Goal: Information Seeking & Learning: Find specific fact

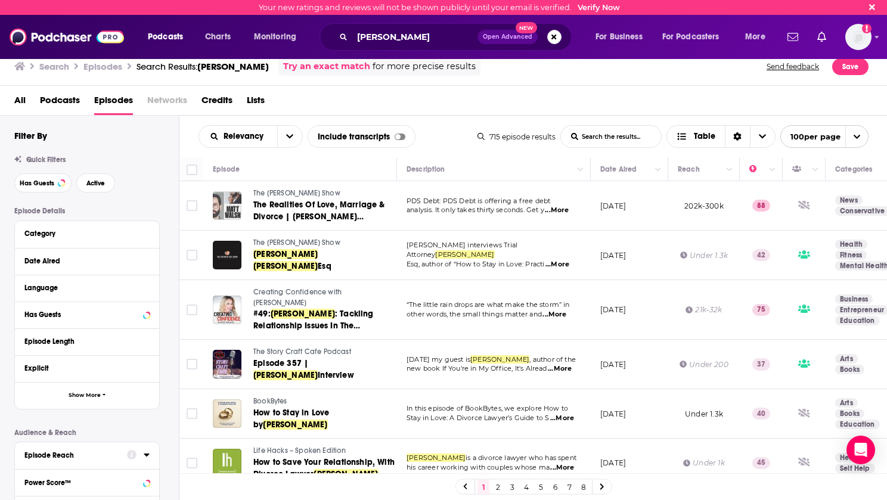
scroll to position [2684, 0]
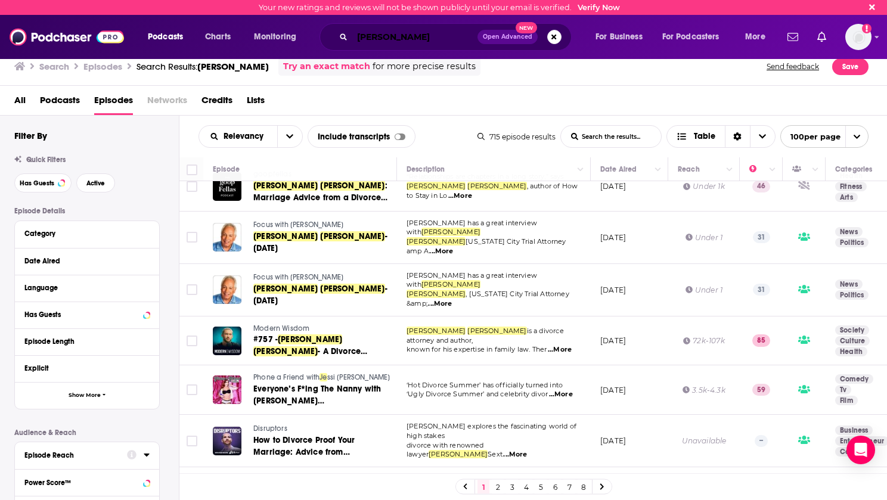
click at [445, 36] on input "[PERSON_NAME]" at bounding box center [414, 36] width 125 height 19
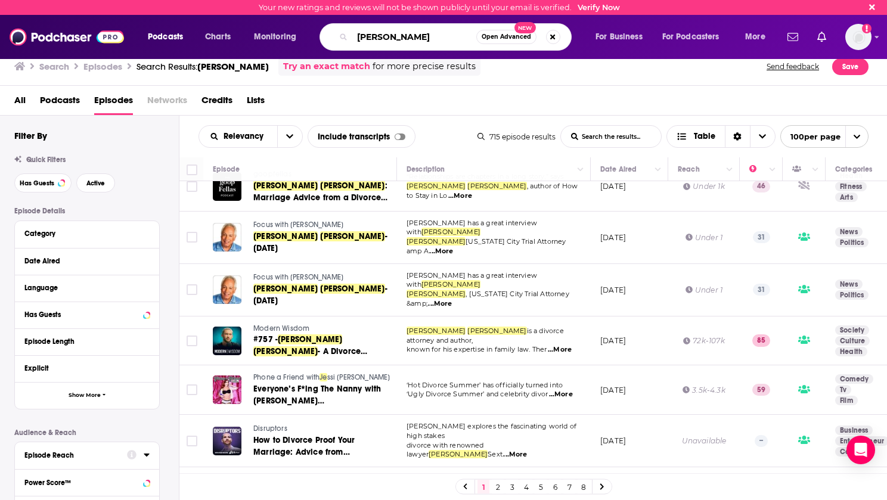
drag, startPoint x: 440, startPoint y: 36, endPoint x: 332, endPoint y: 33, distance: 108.0
click at [332, 33] on div "[PERSON_NAME] Open Advanced New" at bounding box center [446, 36] width 252 height 27
paste input "[PERSON_NAME]"
type input "[PERSON_NAME]"
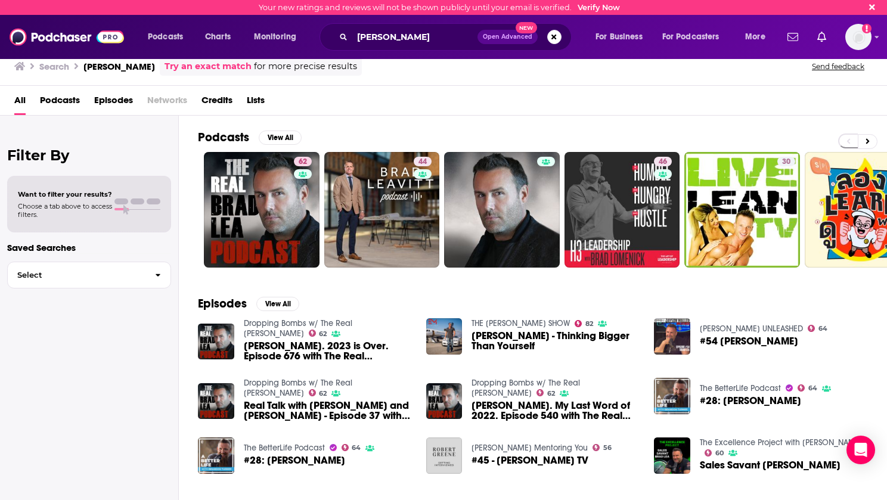
click at [119, 100] on span "Episodes" at bounding box center [113, 103] width 39 height 24
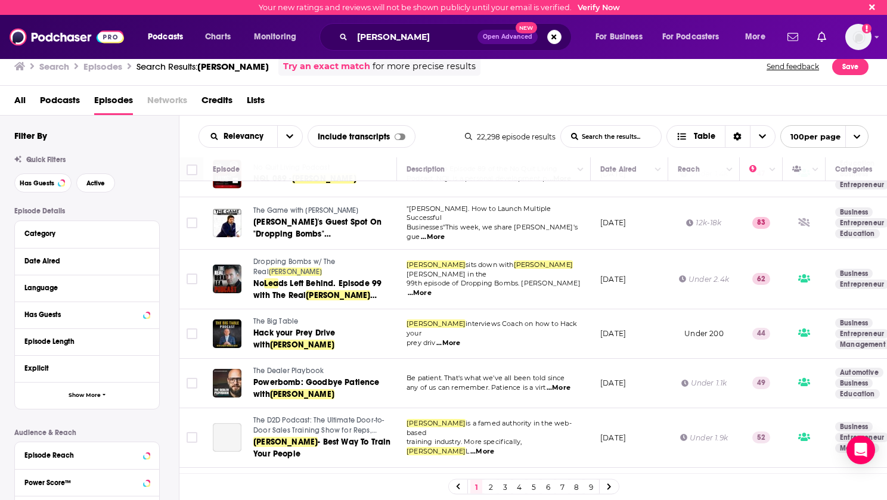
scroll to position [1551, 0]
